Goal: Download file/media

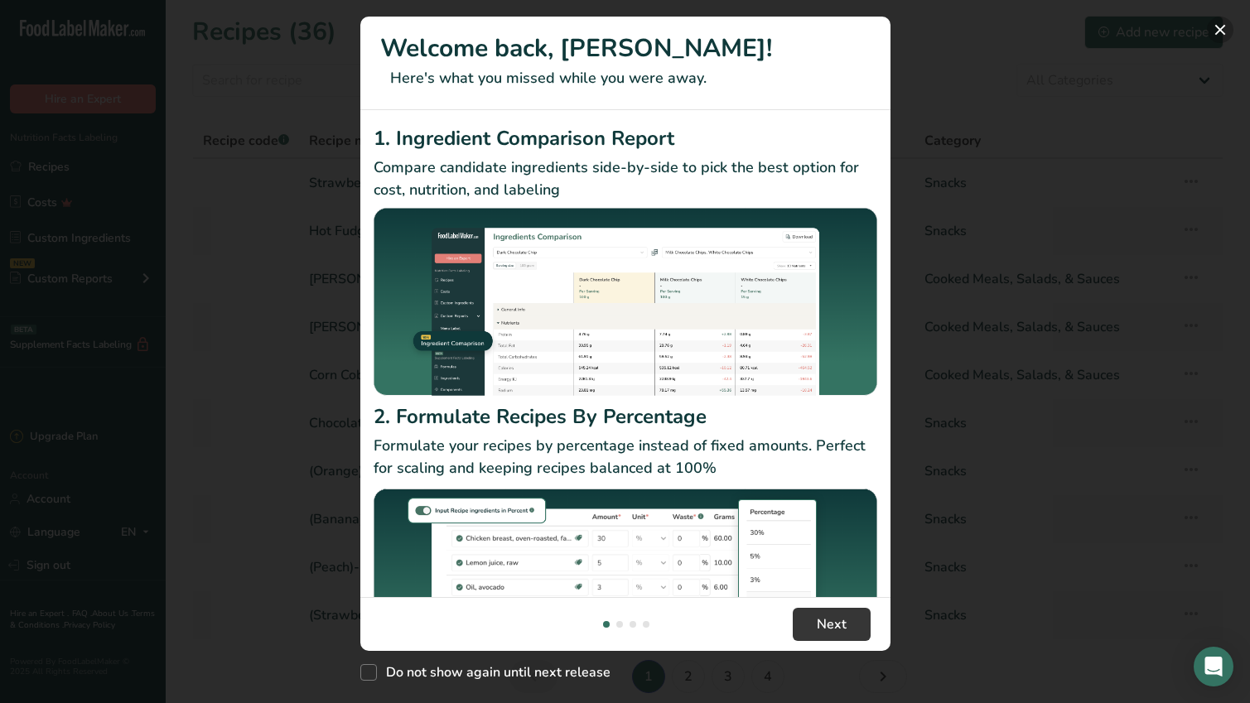
click at [1222, 31] on button "New Features" at bounding box center [1220, 30] width 27 height 27
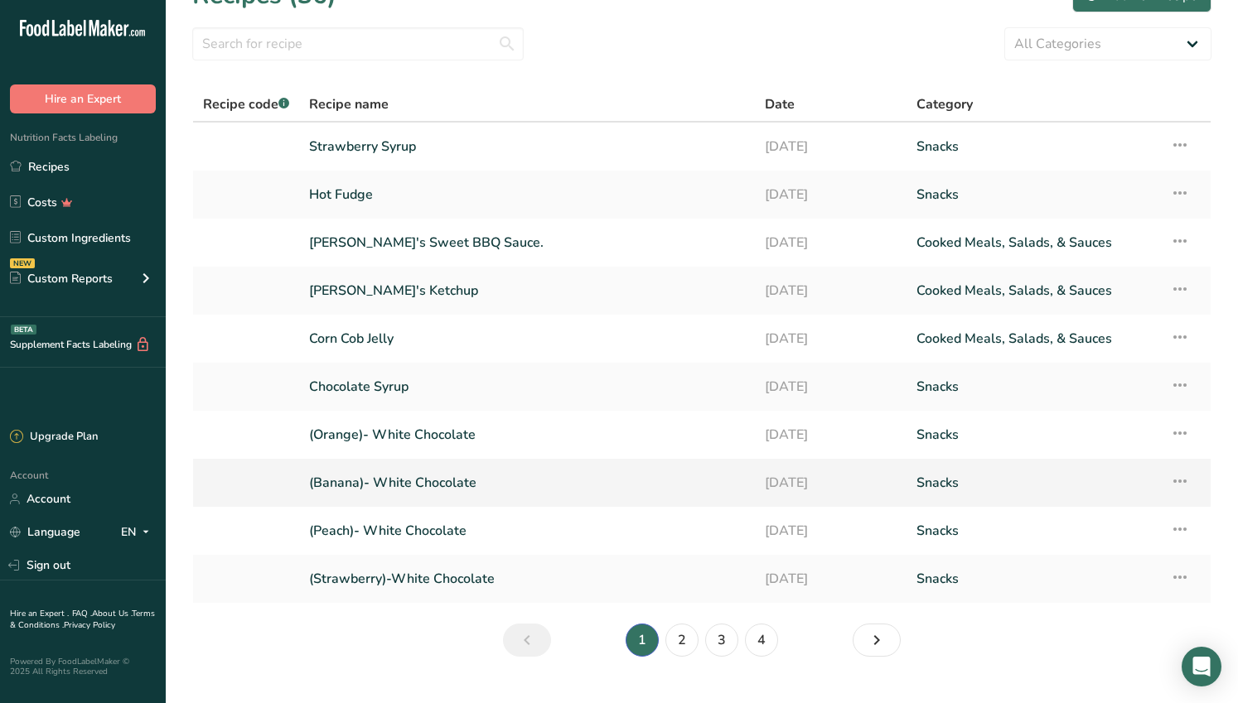
scroll to position [70, 0]
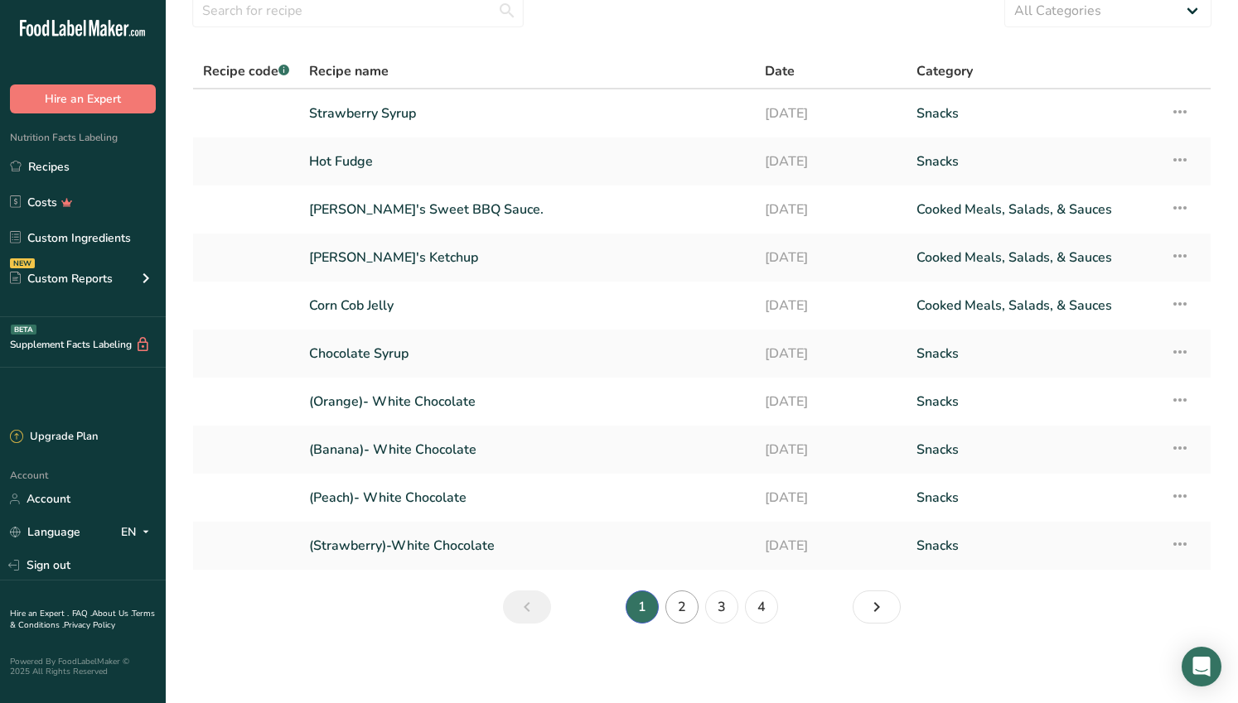
click at [684, 606] on link "2" at bounding box center [681, 607] width 33 height 33
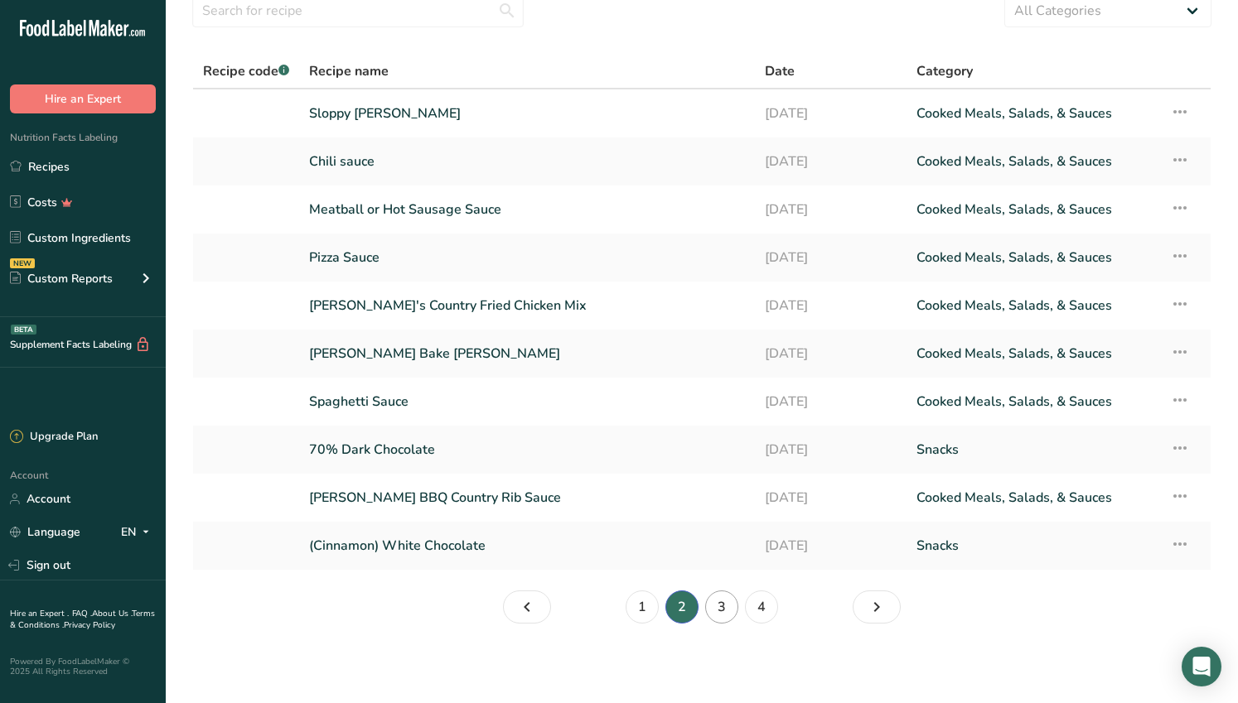
click at [733, 604] on link "3" at bounding box center [721, 607] width 33 height 33
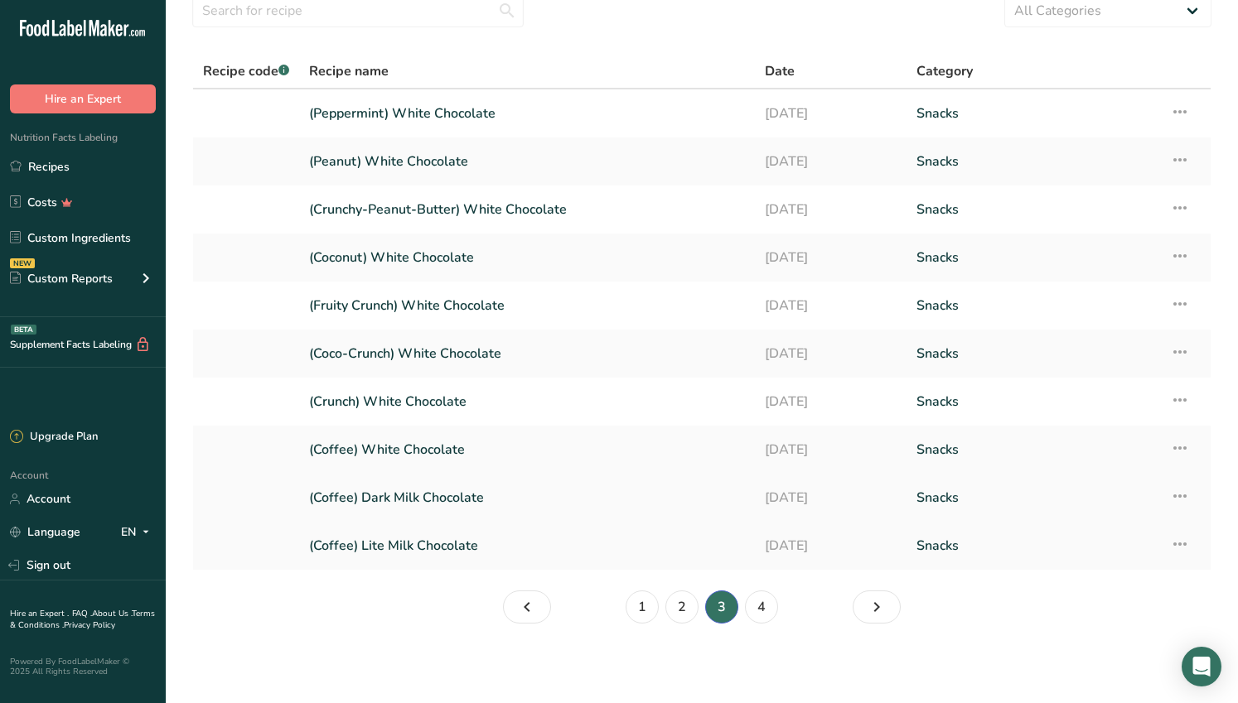
click at [425, 495] on link "(Coffee) Dark Milk Chocolate" at bounding box center [527, 497] width 436 height 35
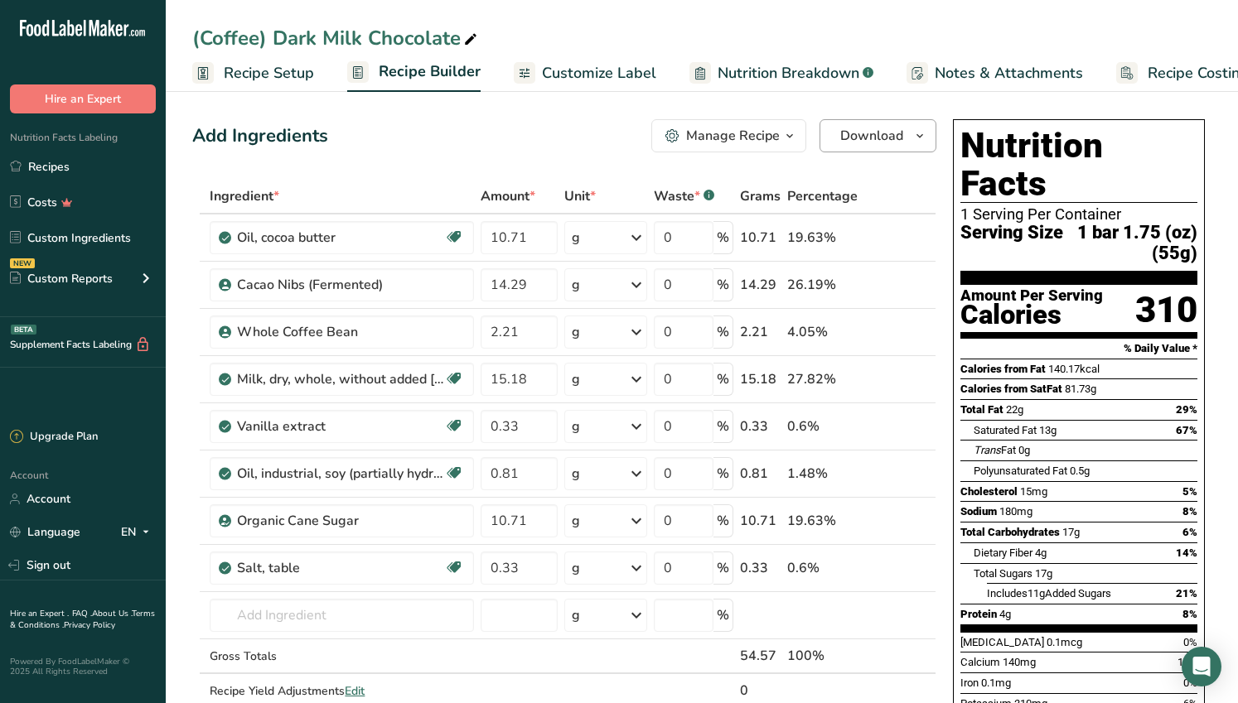
click at [872, 139] on span "Download" at bounding box center [871, 136] width 63 height 20
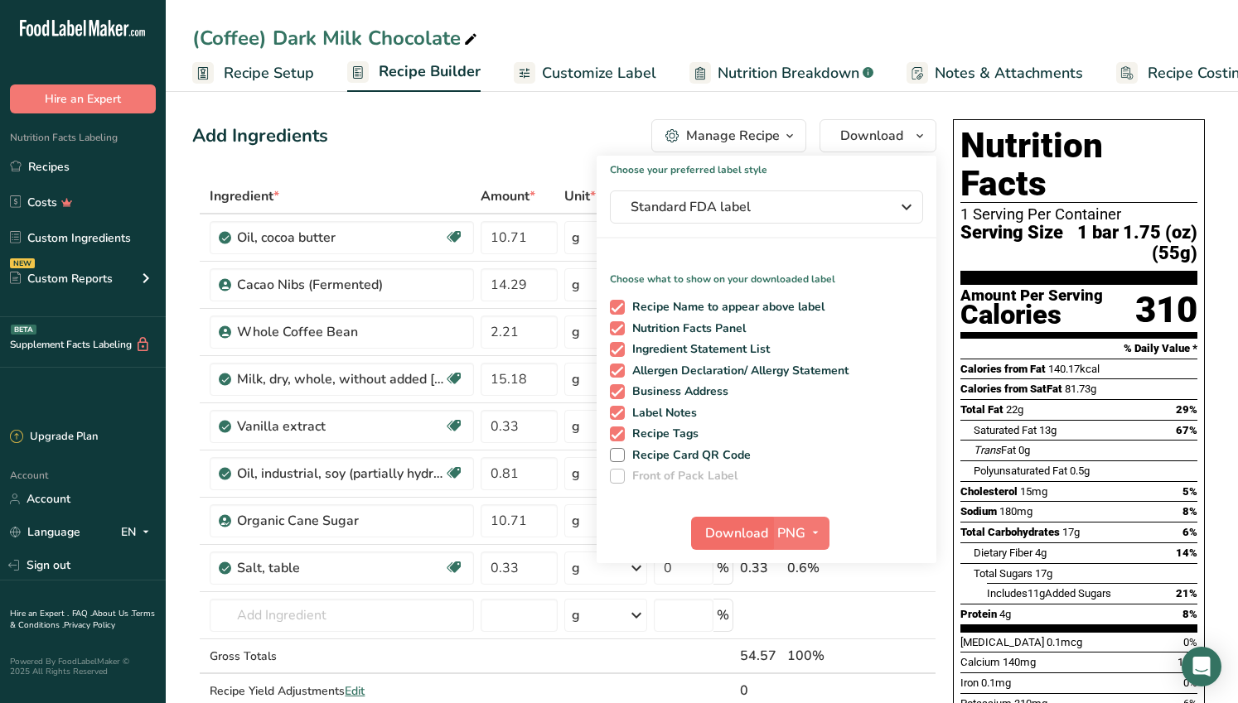
click at [762, 525] on span "Download" at bounding box center [736, 534] width 63 height 20
drag, startPoint x: 792, startPoint y: 1, endPoint x: 961, endPoint y: 24, distance: 170.6
click at [961, 24] on div "(Coffee) Dark Milk Chocolate Recipe Setup Recipe Builder Customize Label Nutrit…" at bounding box center [702, 46] width 1072 height 92
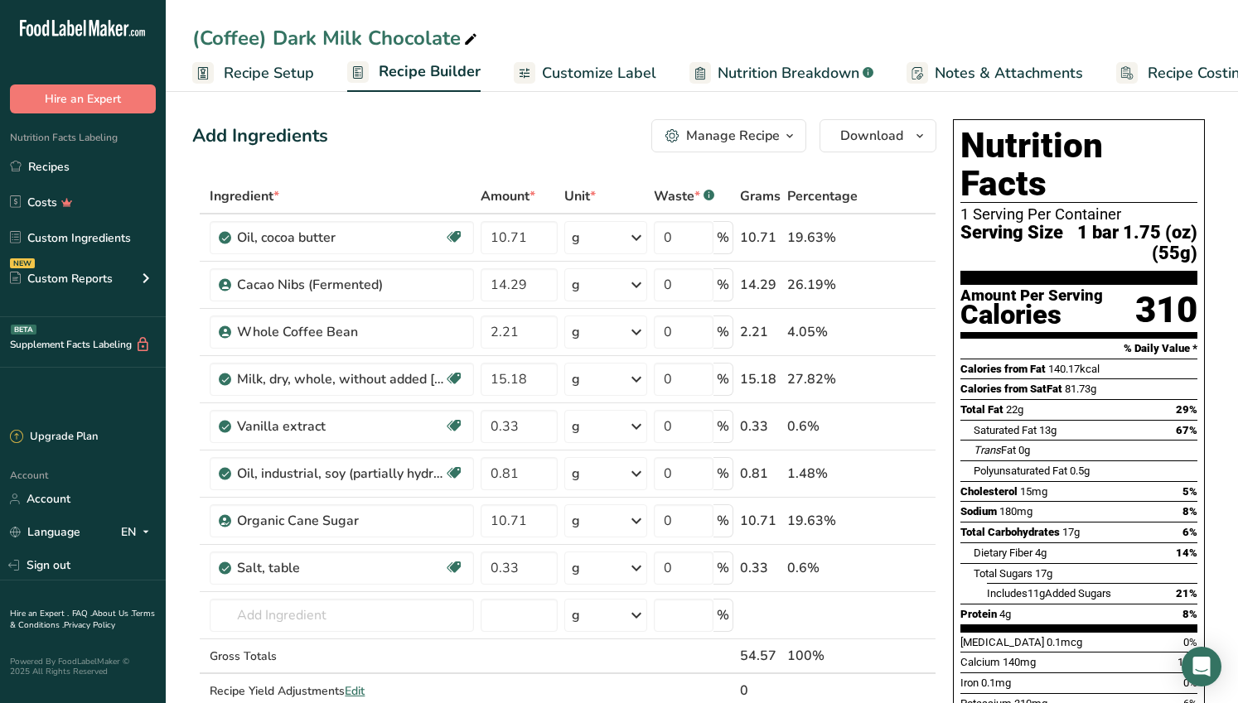
click at [1124, 19] on div "(Coffee) Dark Milk Chocolate Recipe Setup Recipe Builder Customize Label Nutrit…" at bounding box center [702, 46] width 1072 height 92
click at [776, 134] on div "Manage Recipe" at bounding box center [733, 136] width 94 height 20
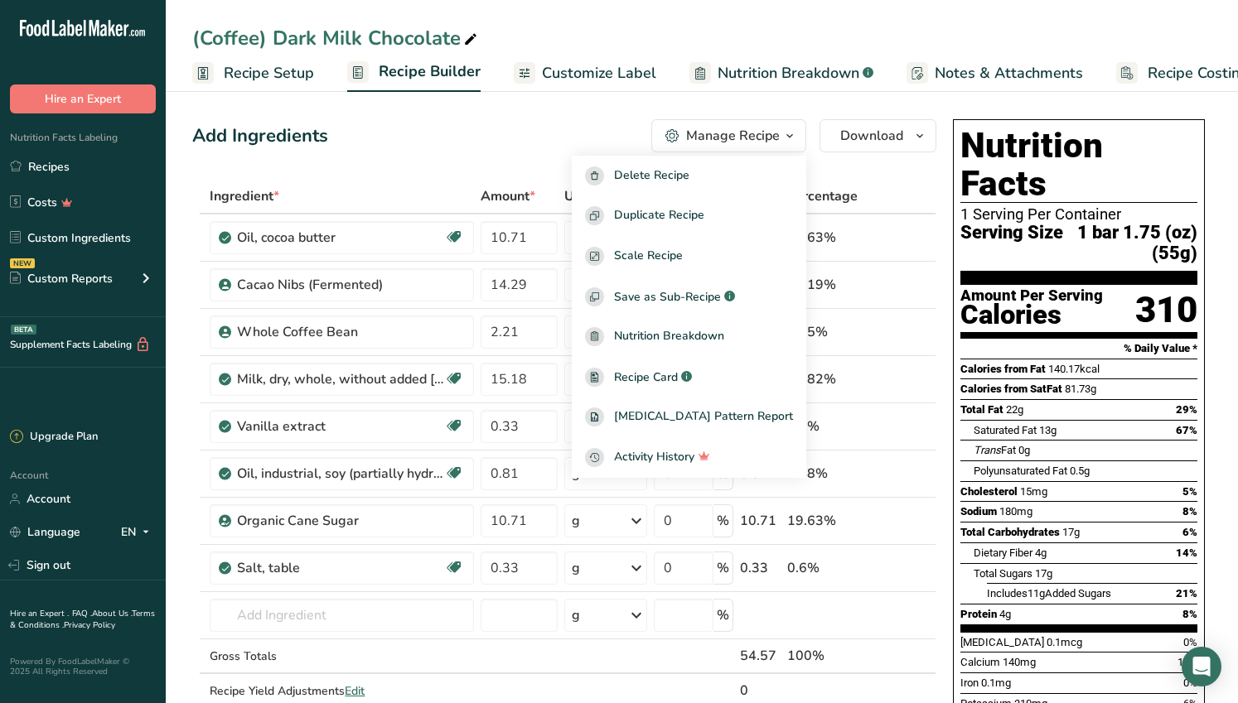
click at [659, 17] on div "(Coffee) Dark Milk Chocolate Recipe Setup Recipe Builder Customize Label Nutrit…" at bounding box center [702, 46] width 1072 height 92
